Goal: Transaction & Acquisition: Purchase product/service

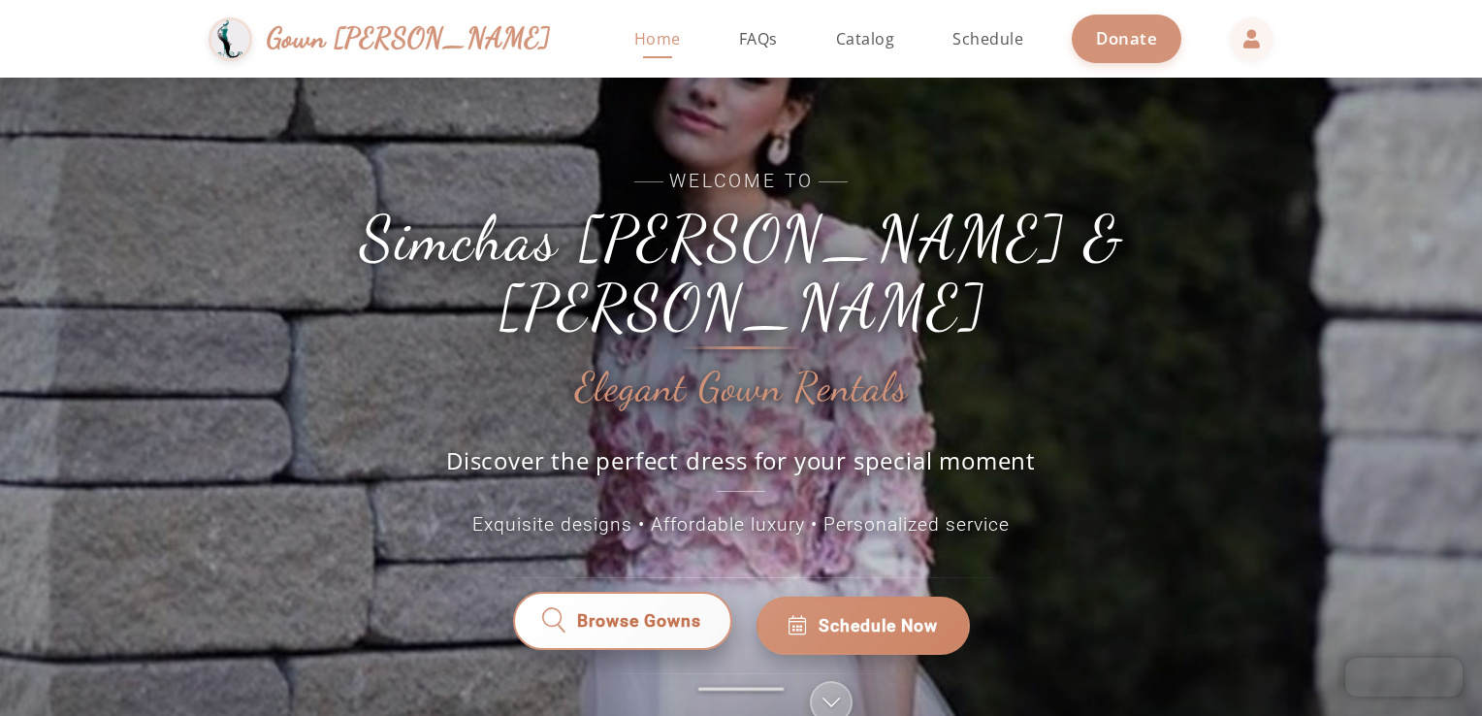
click at [667, 613] on span "Browse Gowns" at bounding box center [639, 626] width 126 height 26
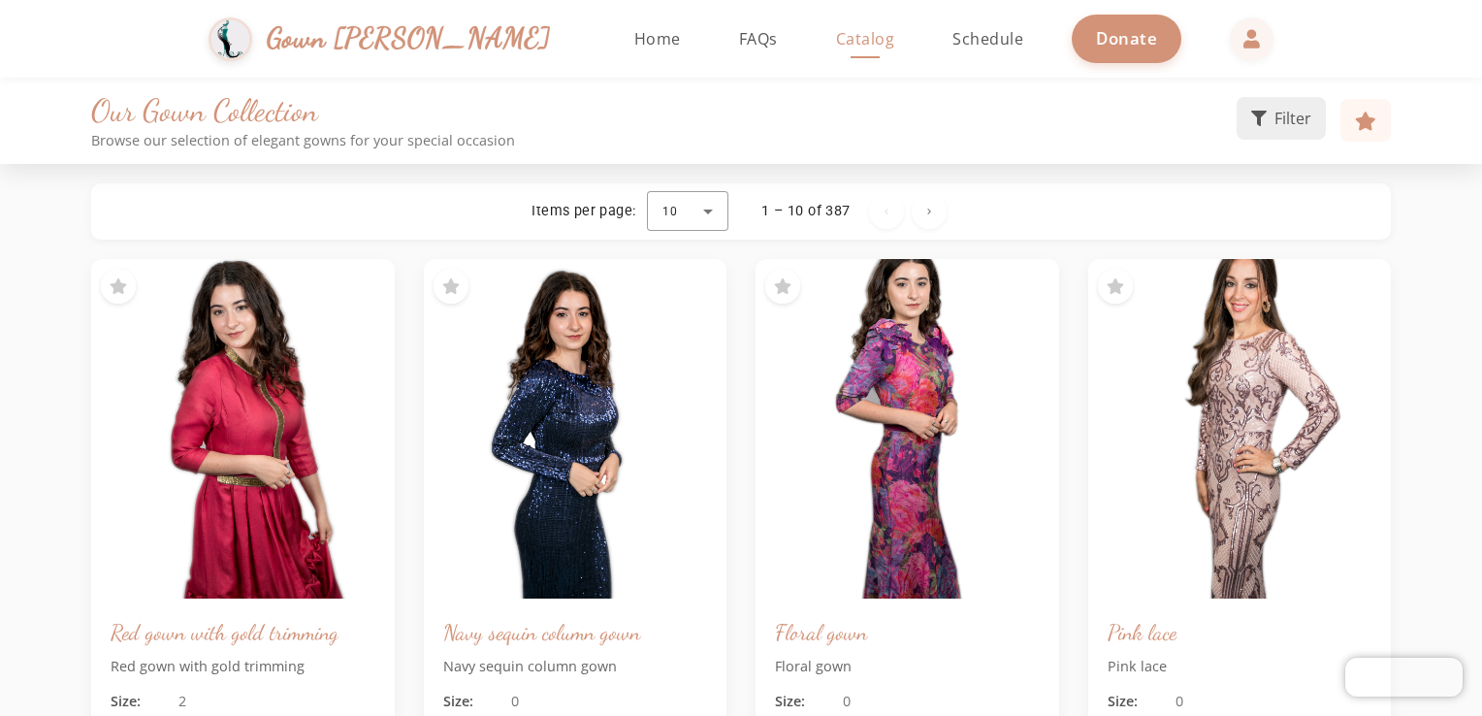
click at [1276, 125] on span "Filter" at bounding box center [1292, 118] width 37 height 23
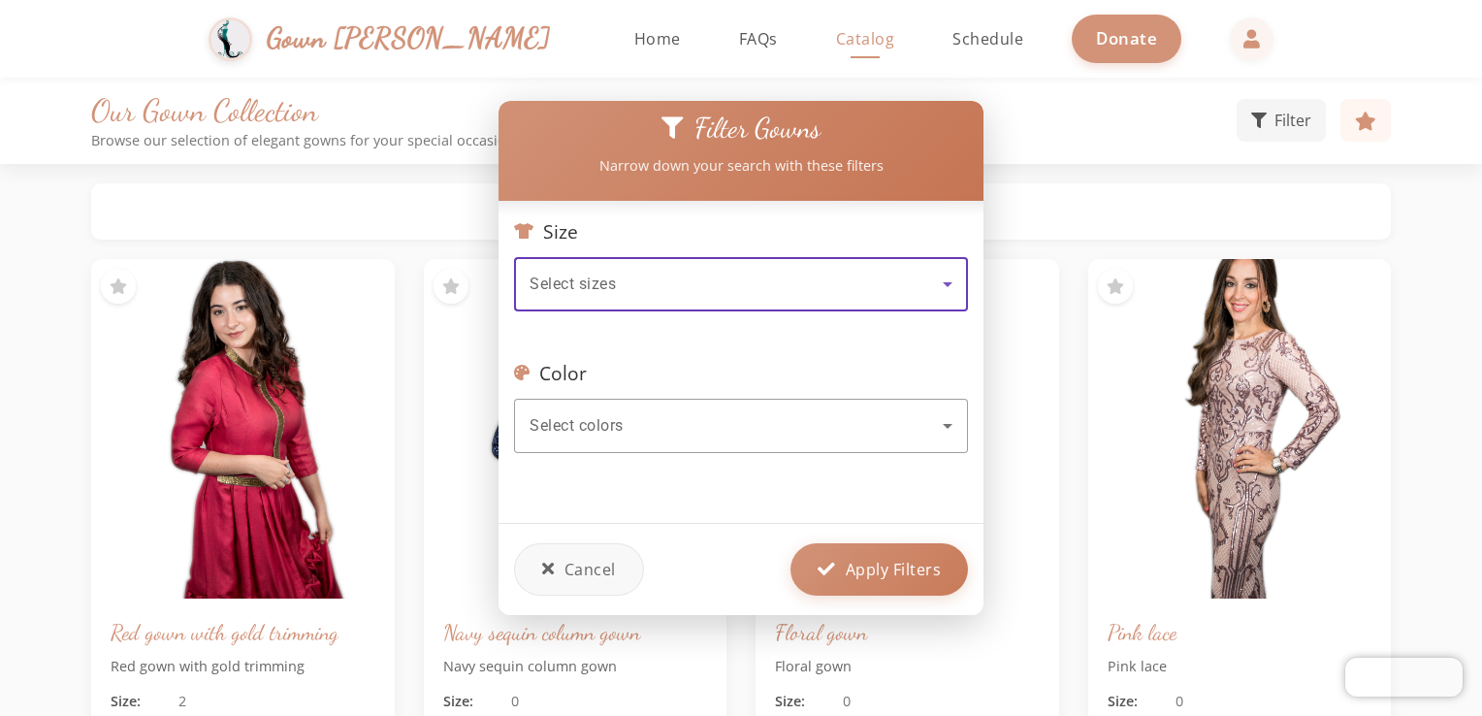
click at [807, 273] on div "Select sizes" at bounding box center [736, 284] width 413 height 23
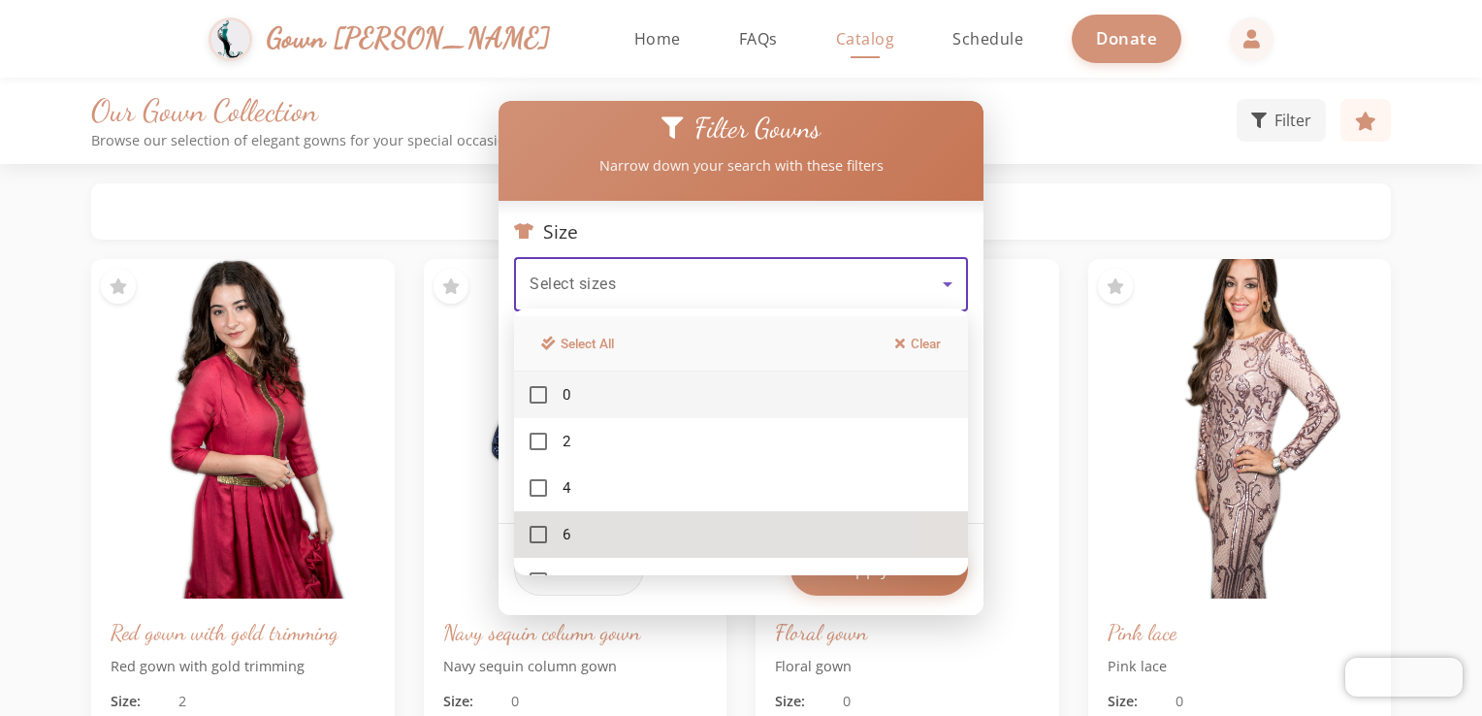
click at [573, 538] on mat-option "6" at bounding box center [741, 534] width 454 height 47
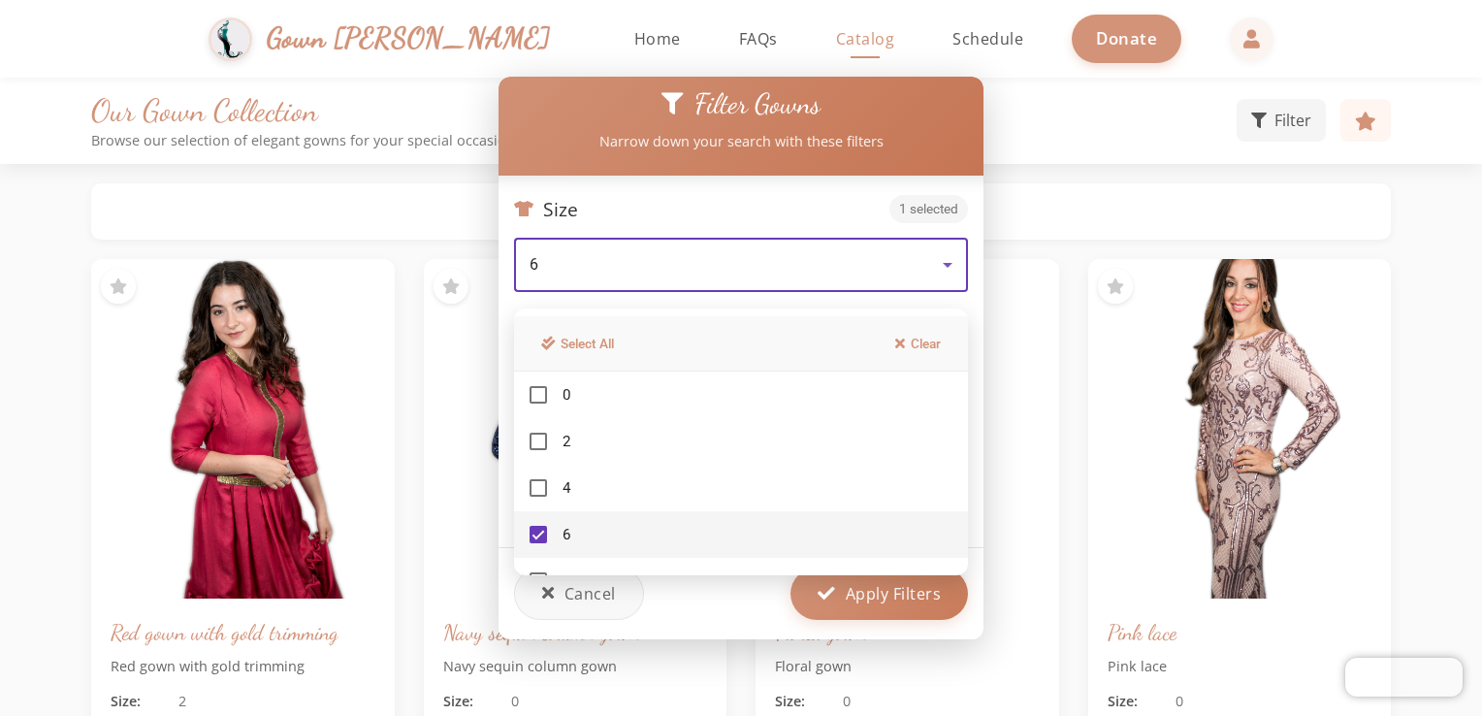
click at [958, 259] on div at bounding box center [741, 358] width 1482 height 716
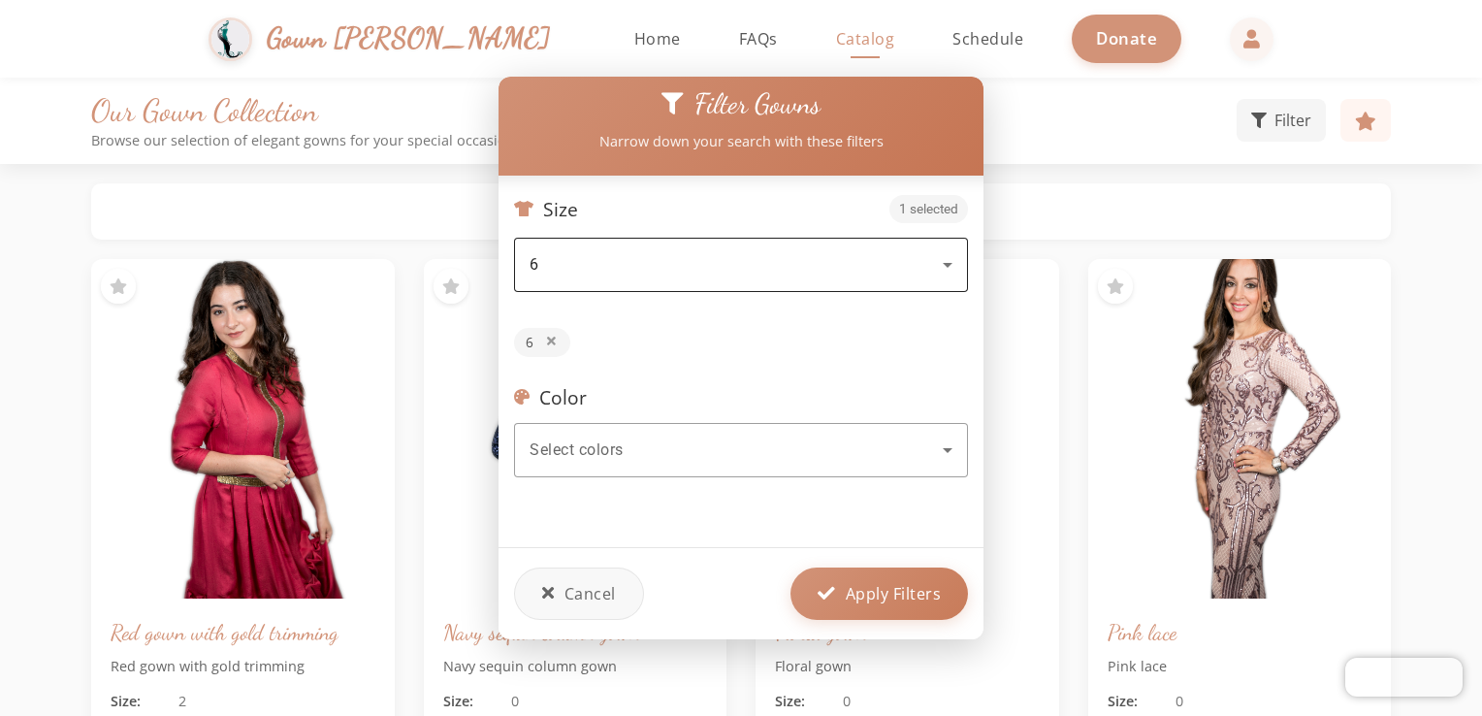
click at [949, 259] on icon at bounding box center [947, 264] width 23 height 23
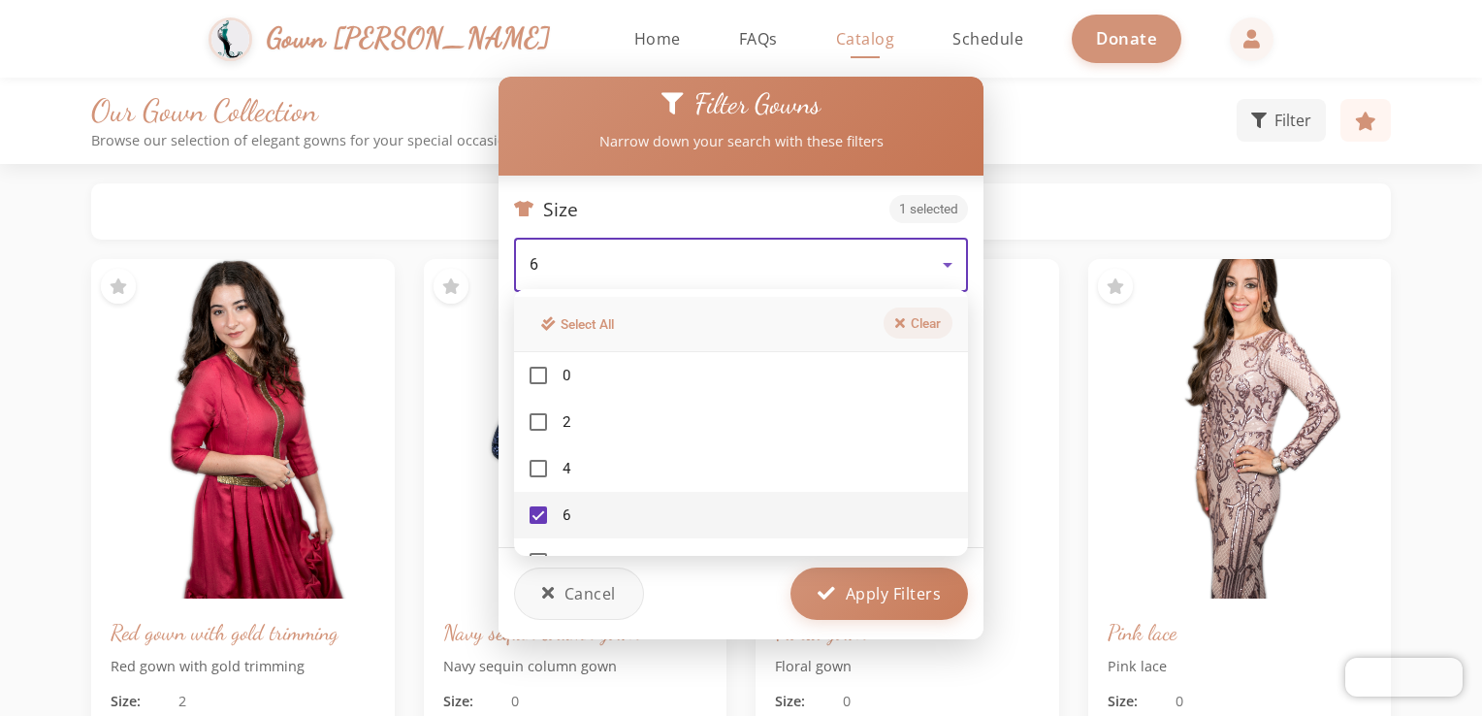
click at [903, 330] on icon at bounding box center [900, 323] width 10 height 14
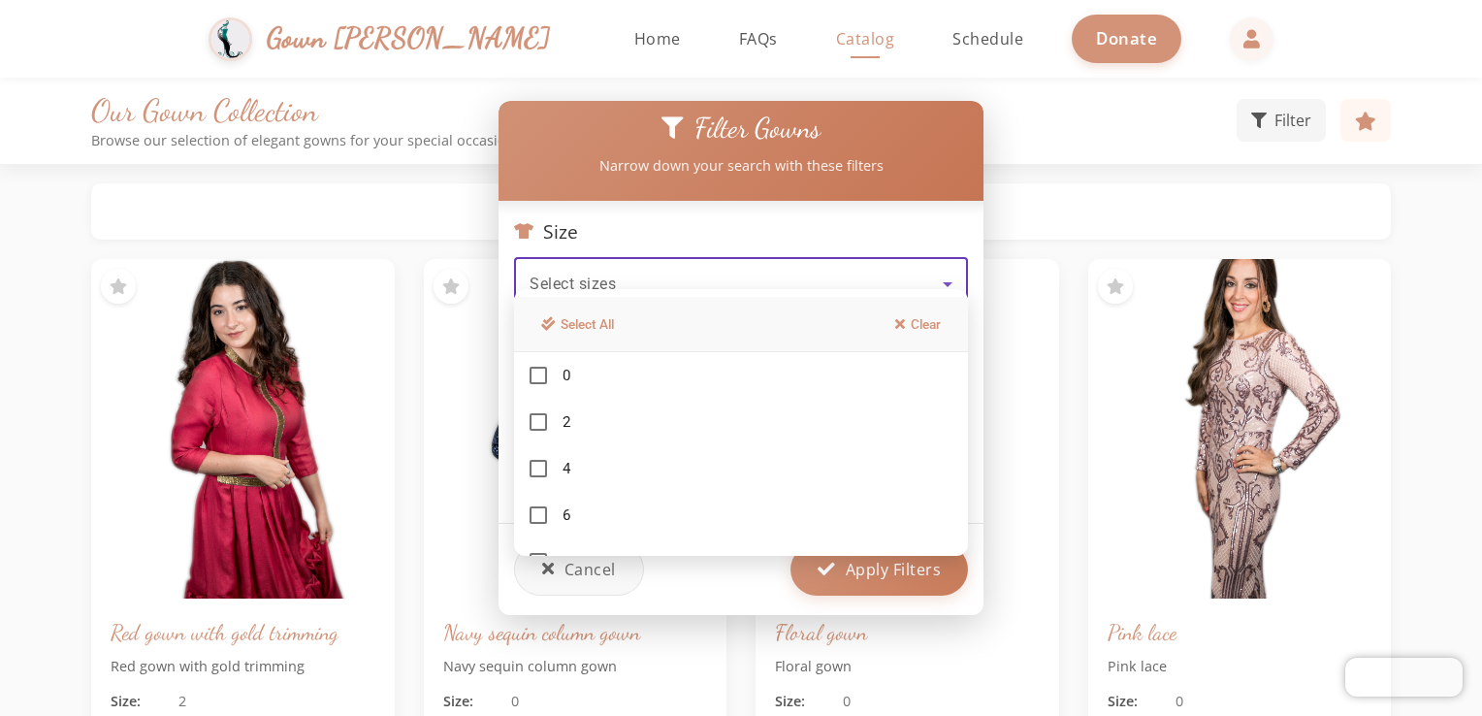
click at [594, 577] on div at bounding box center [741, 358] width 1482 height 716
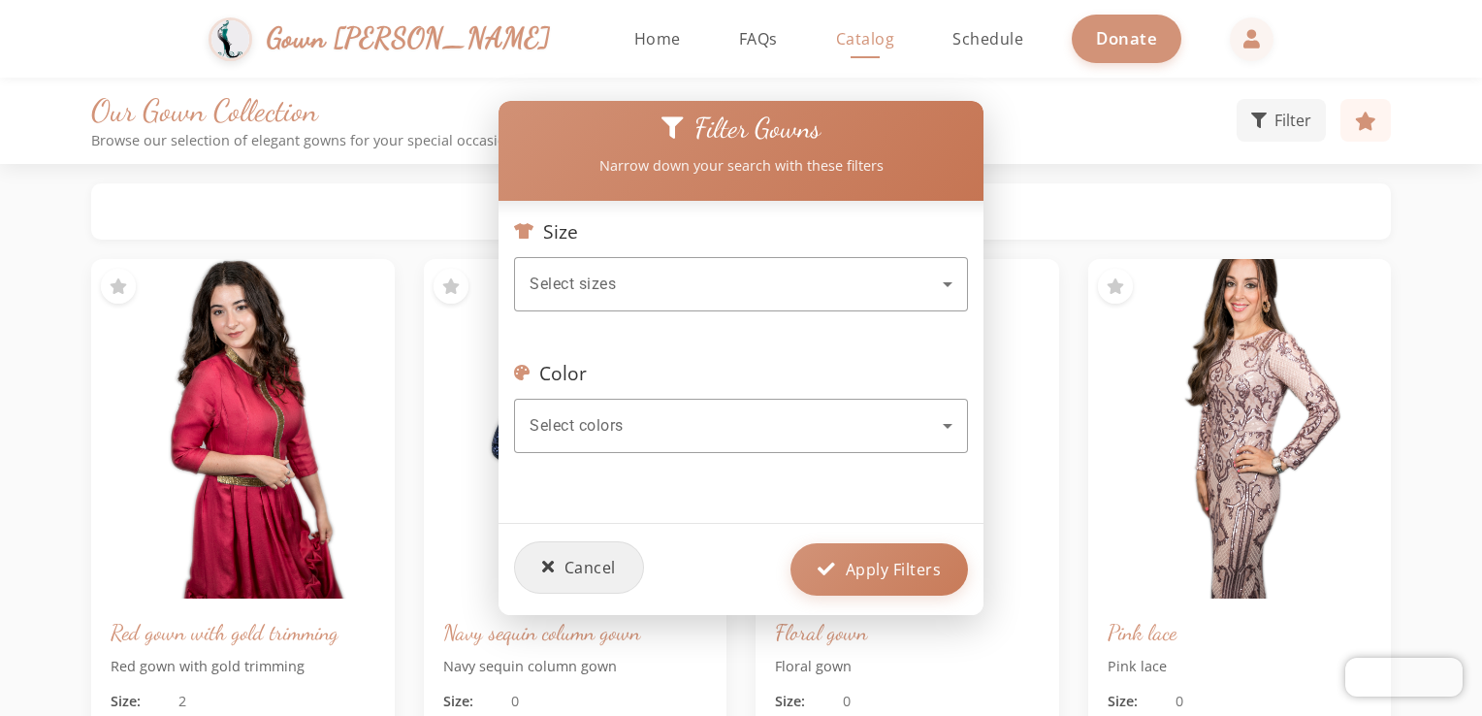
click at [598, 561] on span "Cancel" at bounding box center [589, 567] width 51 height 23
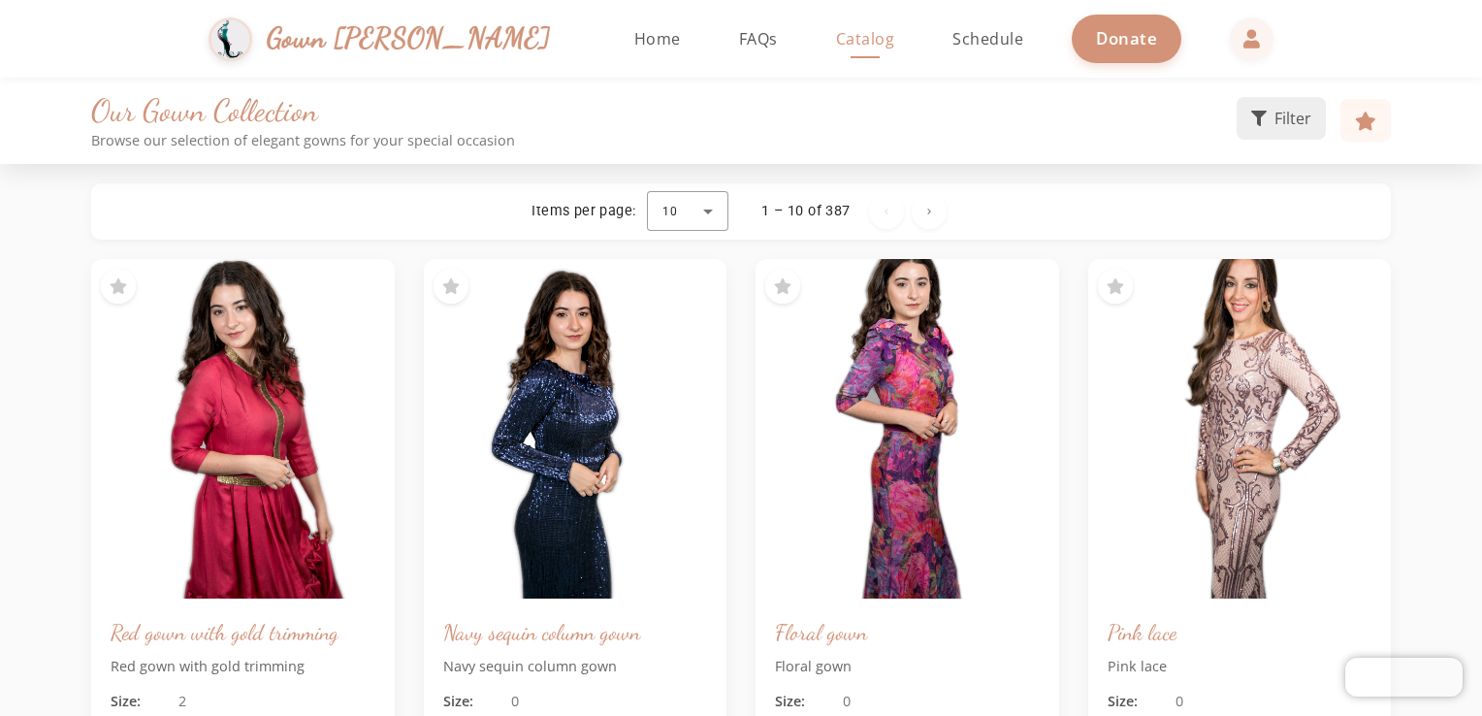
click at [1260, 123] on icon at bounding box center [1259, 119] width 16 height 16
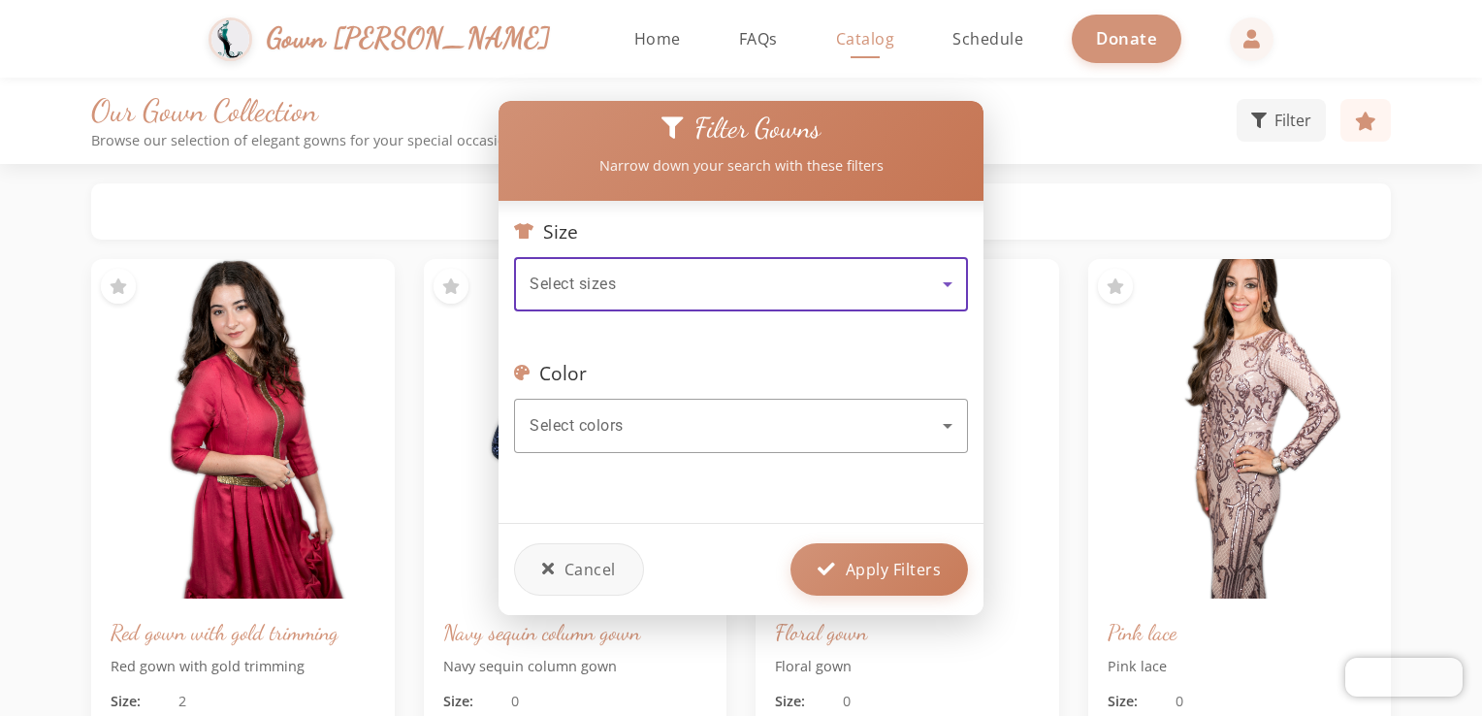
click at [951, 279] on icon at bounding box center [947, 284] width 23 height 23
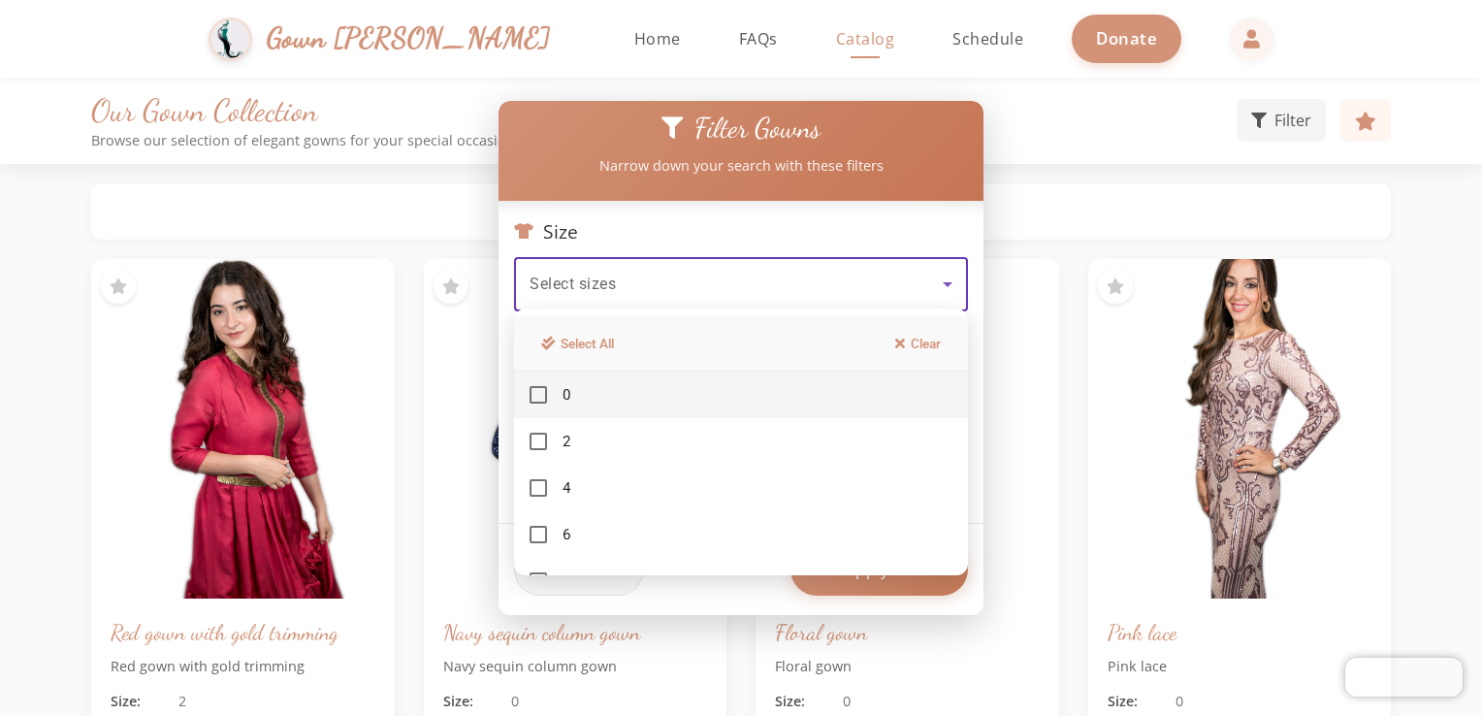
click at [916, 222] on div at bounding box center [741, 358] width 1482 height 716
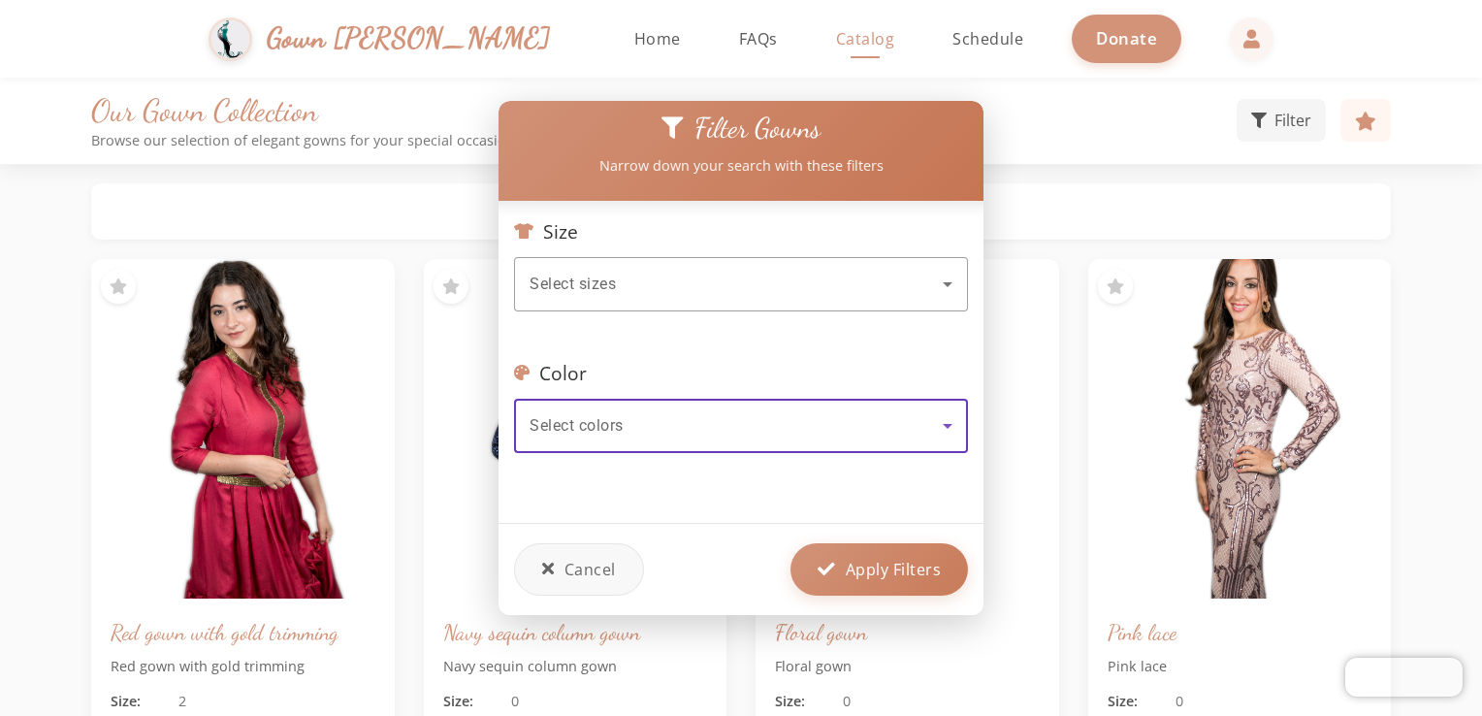
click at [900, 419] on div "Select colors" at bounding box center [736, 425] width 413 height 23
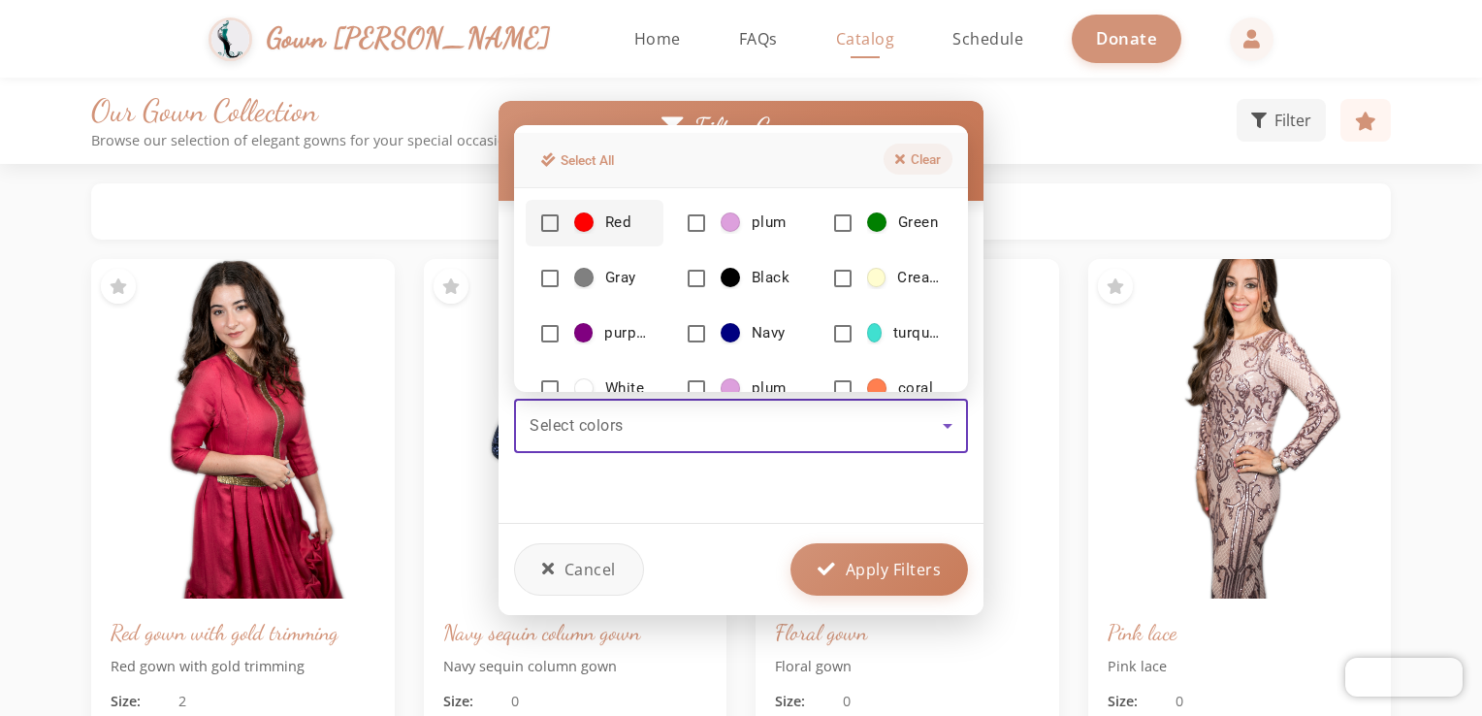
click at [914, 170] on button "Clear" at bounding box center [918, 159] width 69 height 31
click at [911, 157] on button "Clear" at bounding box center [918, 159] width 69 height 31
